Goal: Browse casually: Explore the website without a specific task or goal

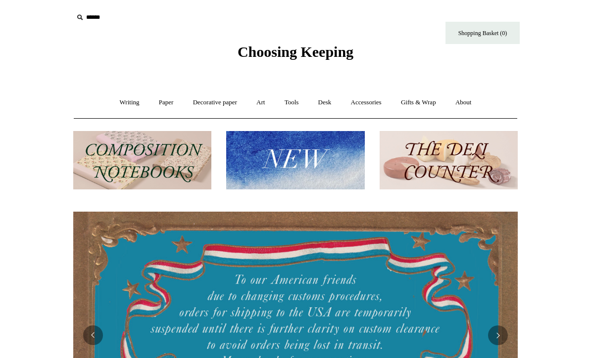
click at [126, 107] on link "Writing +" at bounding box center [130, 103] width 38 height 26
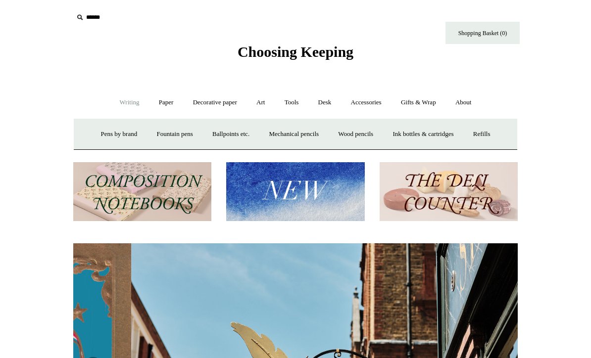
click at [164, 135] on link "Fountain pens +" at bounding box center [174, 134] width 54 height 26
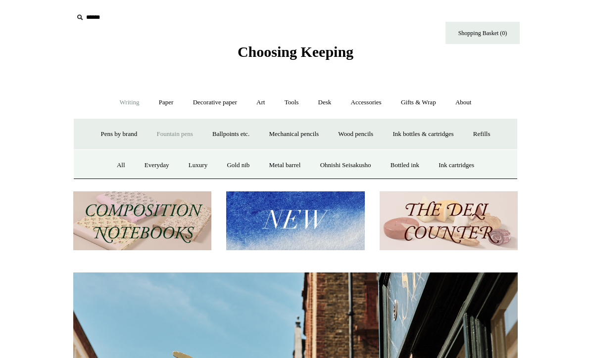
scroll to position [0, 444]
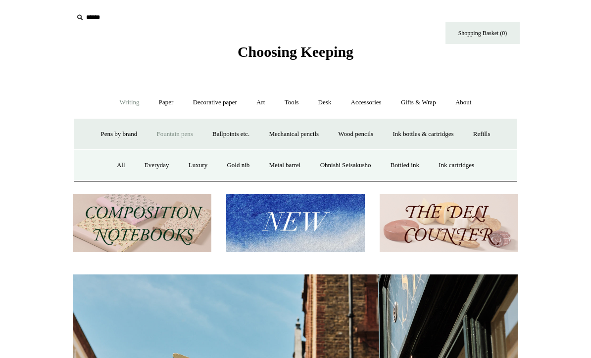
click at [147, 164] on link "Everyday" at bounding box center [157, 165] width 43 height 26
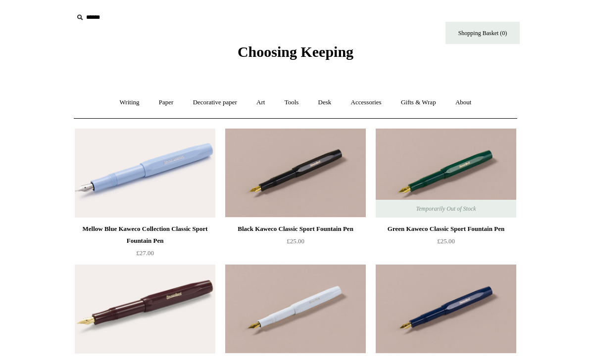
click at [163, 102] on link "Paper +" at bounding box center [166, 103] width 33 height 26
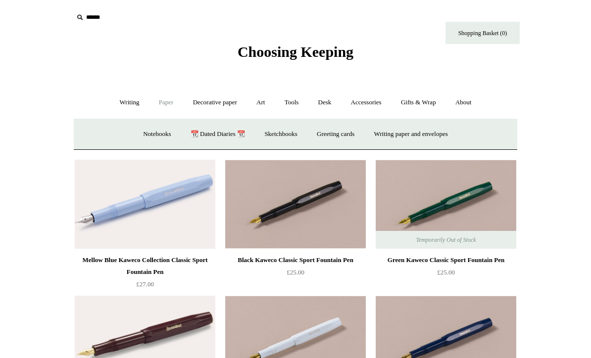
click at [204, 134] on link "📆 Dated Diaries 📆" at bounding box center [218, 134] width 72 height 26
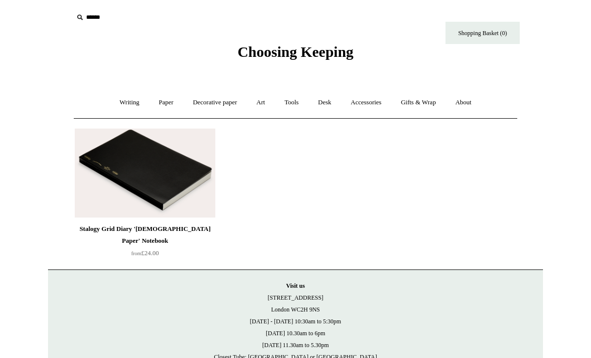
click at [226, 104] on link "Decorative paper +" at bounding box center [215, 103] width 62 height 26
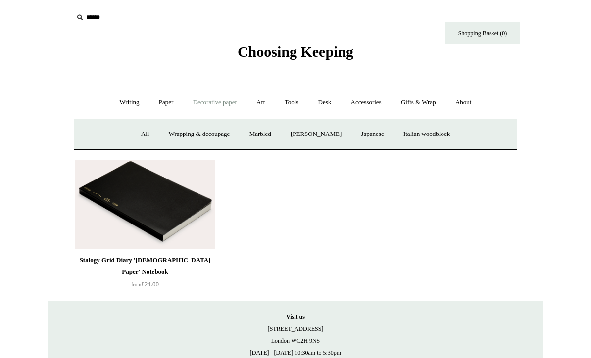
click at [376, 136] on link "Japanese" at bounding box center [372, 134] width 41 height 26
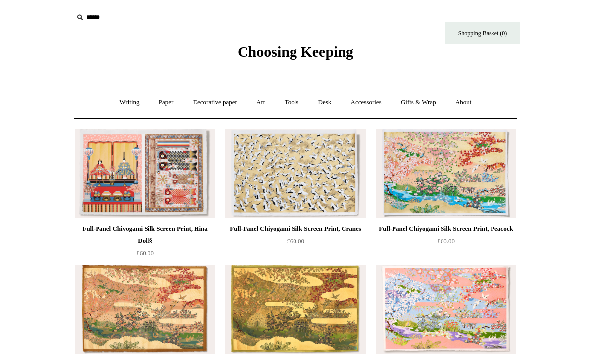
click at [265, 107] on link "Art +" at bounding box center [260, 103] width 26 height 26
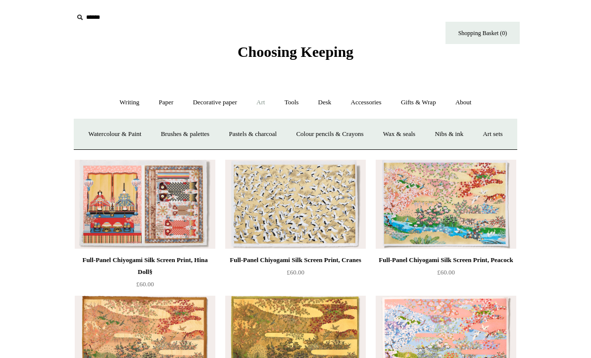
click at [424, 137] on link "Wax & seals" at bounding box center [399, 134] width 50 height 26
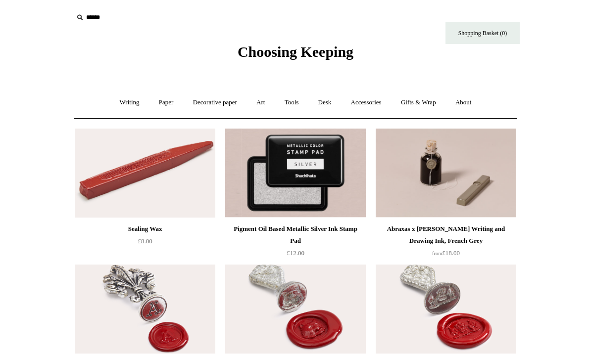
click at [290, 100] on link "Tools +" at bounding box center [292, 103] width 32 height 26
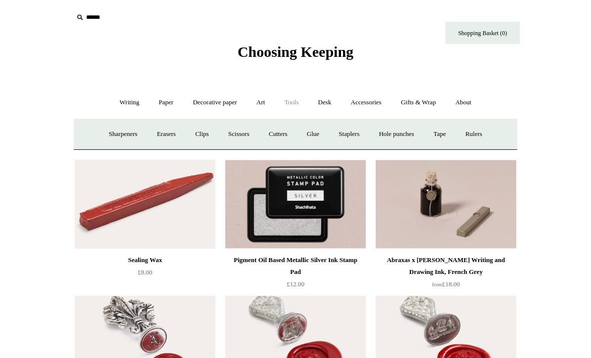
click at [271, 101] on link "Art +" at bounding box center [260, 103] width 26 height 26
click at [472, 141] on link "Nibs & ink" at bounding box center [449, 134] width 47 height 26
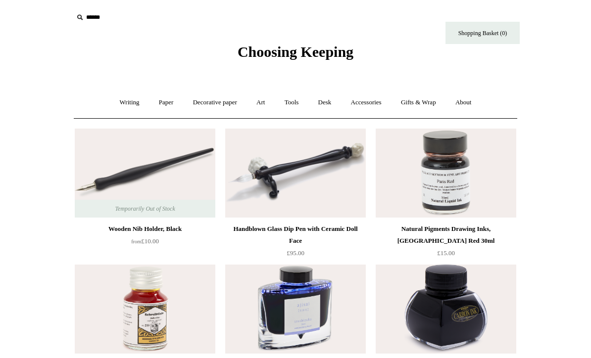
click at [372, 105] on link "Accessories +" at bounding box center [366, 103] width 49 height 26
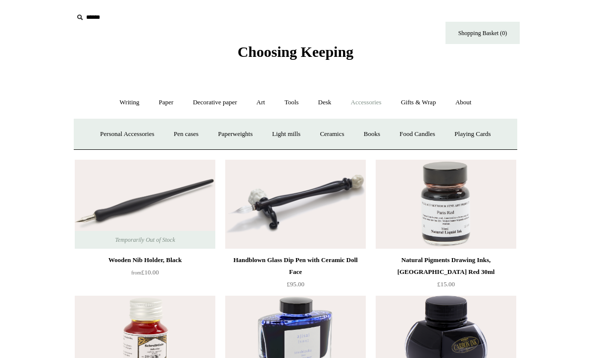
click at [330, 137] on link "Ceramics +" at bounding box center [332, 134] width 42 height 26
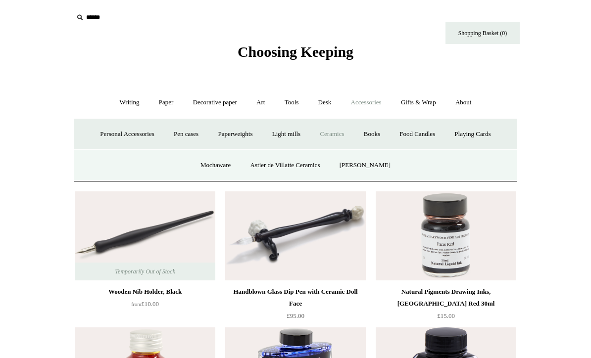
click at [221, 161] on link "Mochaware" at bounding box center [216, 165] width 48 height 26
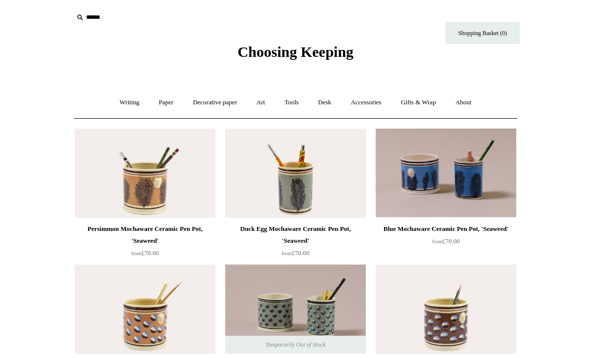
click at [326, 101] on link "Desk +" at bounding box center [324, 103] width 31 height 26
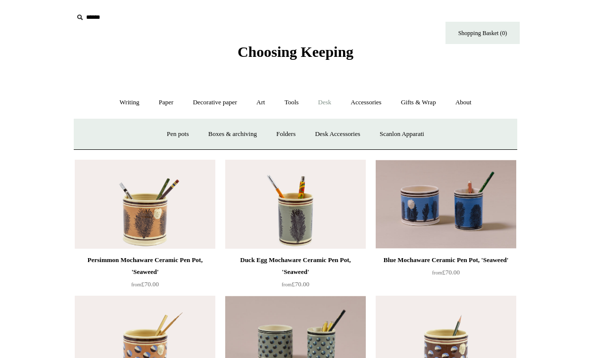
click at [168, 140] on link "Pen pots" at bounding box center [178, 134] width 40 height 26
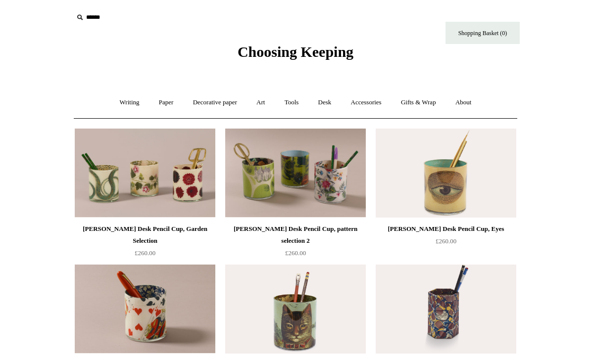
click at [425, 100] on link "Gifts & Wrap +" at bounding box center [418, 103] width 53 height 26
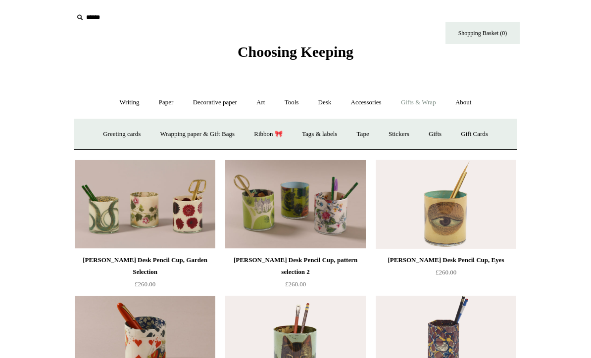
click at [441, 133] on link "Gifts +" at bounding box center [435, 134] width 31 height 26
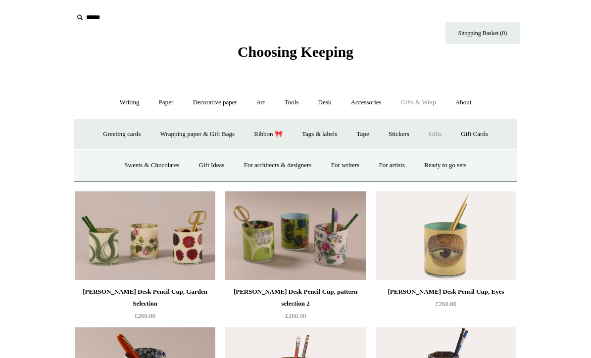
click at [347, 163] on link "For writers" at bounding box center [345, 165] width 46 height 26
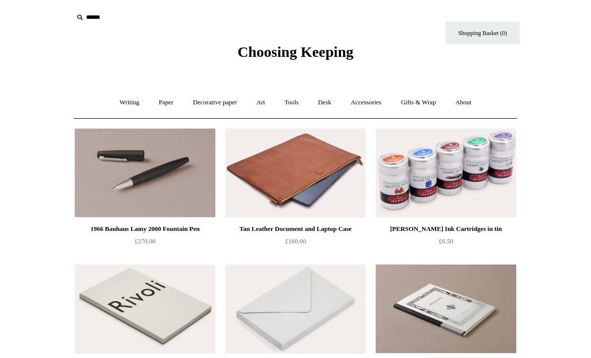
click at [269, 103] on link "Art +" at bounding box center [260, 103] width 26 height 26
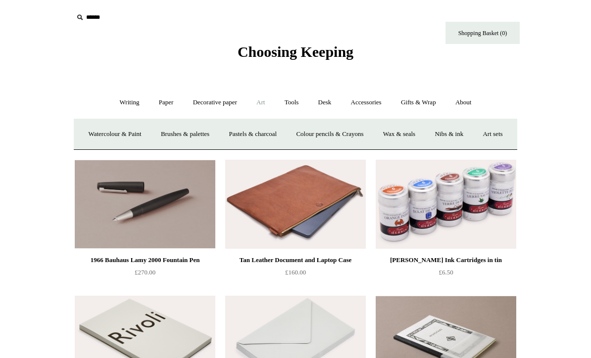
click at [474, 147] on link "Art sets" at bounding box center [493, 134] width 38 height 26
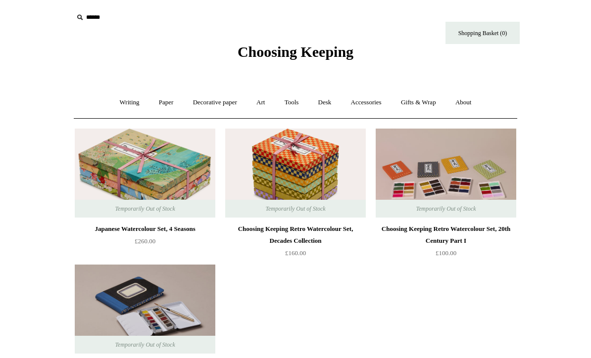
click at [225, 105] on link "Decorative paper +" at bounding box center [215, 103] width 62 height 26
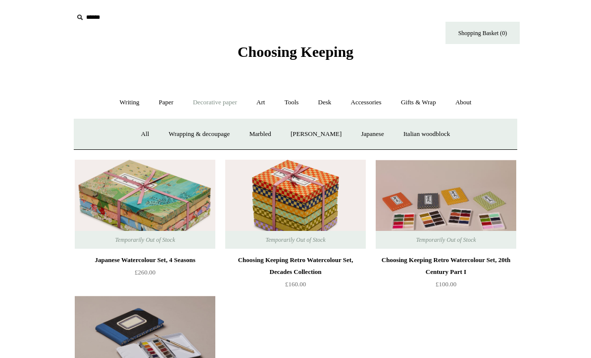
click at [164, 104] on link "Paper +" at bounding box center [166, 103] width 33 height 26
click at [414, 141] on link "Writing paper and envelopes +" at bounding box center [411, 134] width 92 height 26
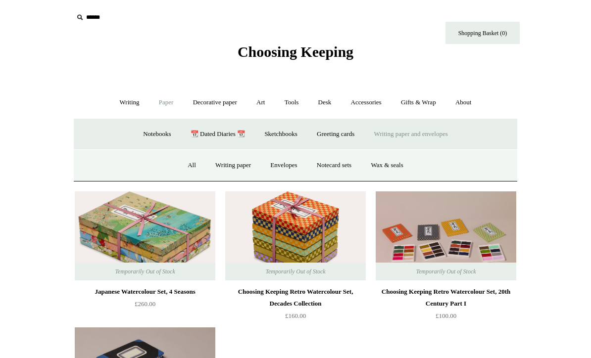
click at [160, 103] on link "Paper -" at bounding box center [166, 103] width 33 height 26
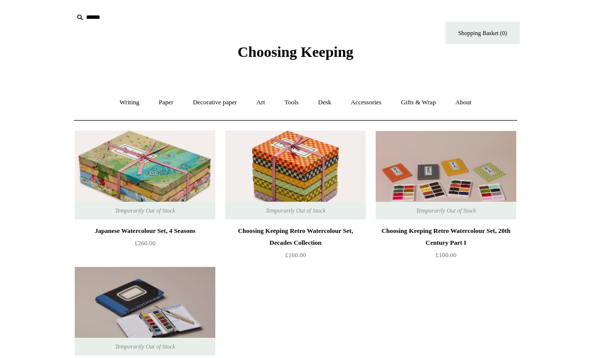
click at [124, 106] on link "Writing +" at bounding box center [130, 103] width 38 height 26
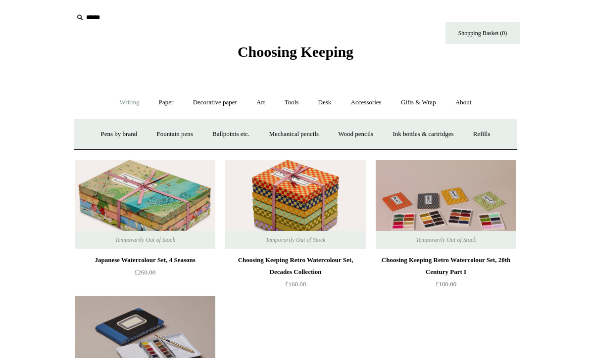
click at [438, 137] on link "Ink bottles & cartridges +" at bounding box center [423, 134] width 79 height 26
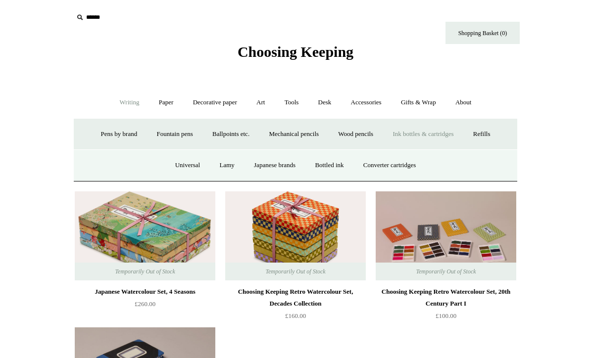
click at [279, 169] on link "Japanese brands" at bounding box center [274, 165] width 59 height 26
click at [174, 173] on link "Universal" at bounding box center [187, 165] width 43 height 26
click at [221, 168] on link "Lamy" at bounding box center [226, 165] width 33 height 26
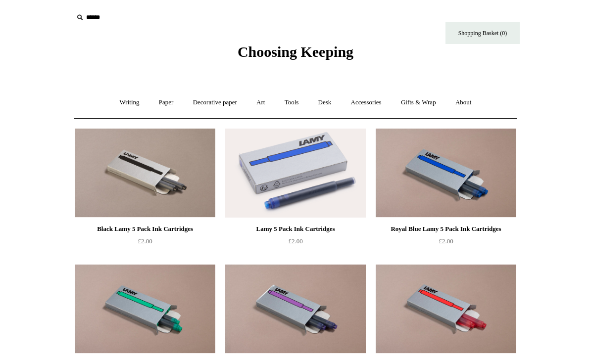
click at [126, 101] on link "Writing +" at bounding box center [130, 103] width 38 height 26
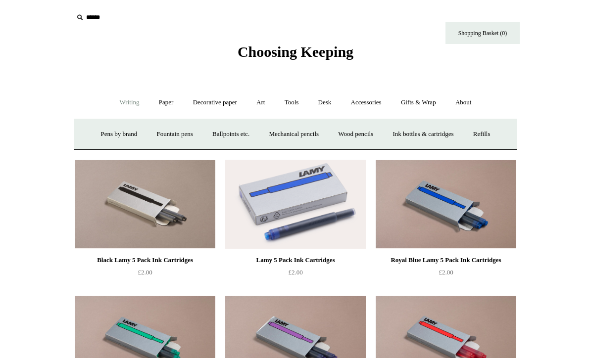
click at [263, 103] on link "Art +" at bounding box center [260, 103] width 26 height 26
